Goal: Task Accomplishment & Management: Manage account settings

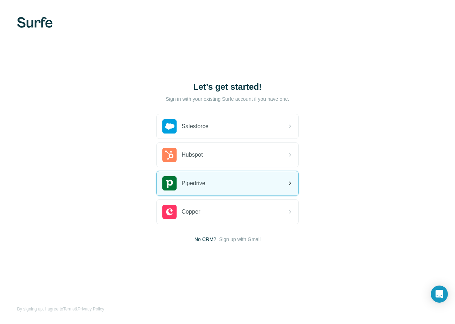
click at [203, 182] on span "Pipedrive" at bounding box center [194, 183] width 24 height 9
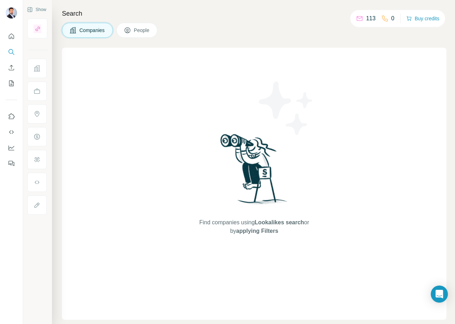
click at [394, 18] on p "0" at bounding box center [392, 18] width 3 height 9
click at [16, 34] on button "Quick start" at bounding box center [11, 36] width 11 height 13
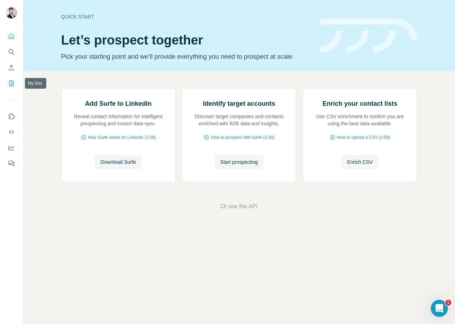
click at [11, 85] on icon "My lists" at bounding box center [12, 83] width 4 height 5
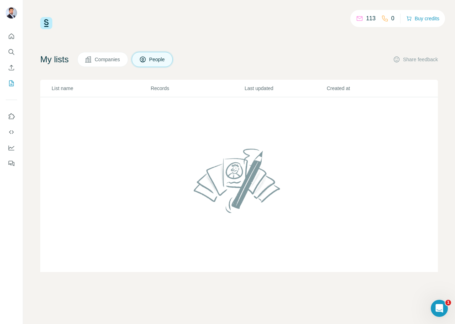
click at [104, 59] on span "Companies" at bounding box center [108, 59] width 26 height 7
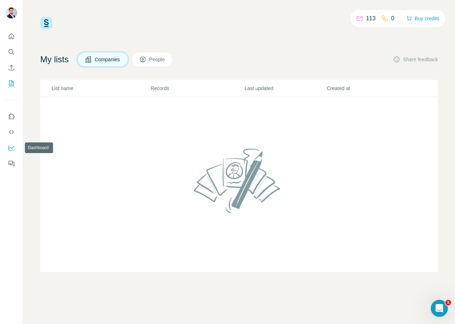
click at [11, 146] on icon "Dashboard" at bounding box center [11, 147] width 7 height 7
click at [16, 36] on button "Quick start" at bounding box center [11, 36] width 11 height 13
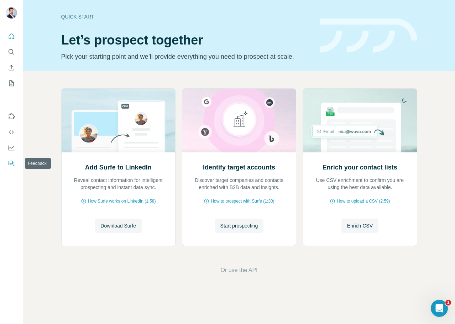
click at [12, 166] on icon "Feedback" at bounding box center [11, 163] width 7 height 7
click at [11, 33] on icon "Quick start" at bounding box center [11, 36] width 7 height 7
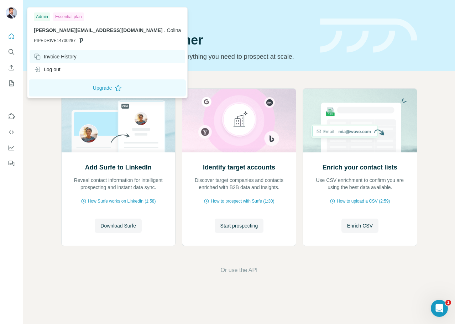
click at [69, 61] on div "Invoice History" at bounding box center [108, 56] width 156 height 13
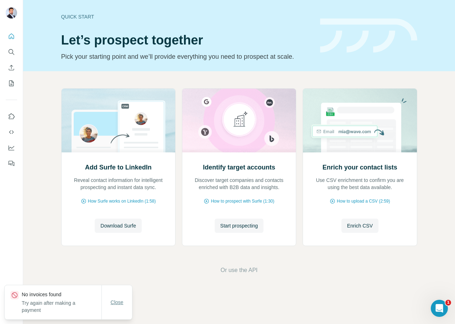
click at [114, 300] on span "Close" at bounding box center [117, 302] width 13 height 7
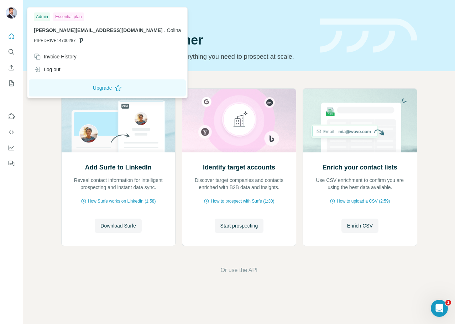
click at [14, 14] on img at bounding box center [11, 12] width 11 height 11
click at [69, 18] on div "Essential plan" at bounding box center [68, 16] width 31 height 9
click at [9, 117] on icon "Use Surfe on LinkedIn" at bounding box center [11, 116] width 7 height 7
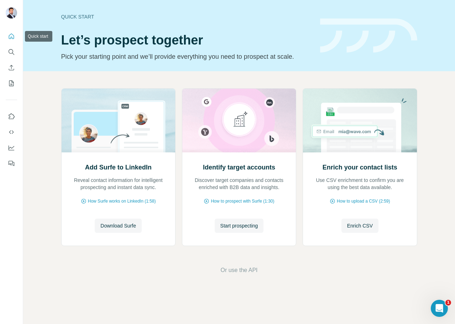
click at [13, 38] on icon "Quick start" at bounding box center [11, 36] width 7 height 7
click at [11, 165] on icon "Feedback" at bounding box center [11, 163] width 7 height 7
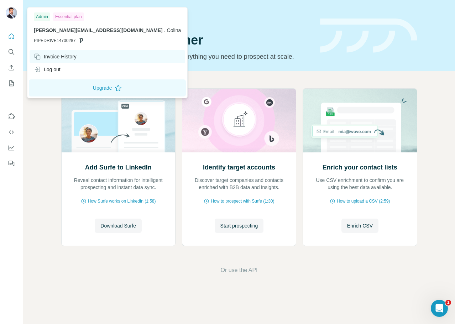
click at [46, 59] on div "Invoice History" at bounding box center [55, 56] width 43 height 7
click at [96, 93] on button "Upgrade" at bounding box center [107, 87] width 157 height 17
